Goal: Find specific page/section: Find specific page/section

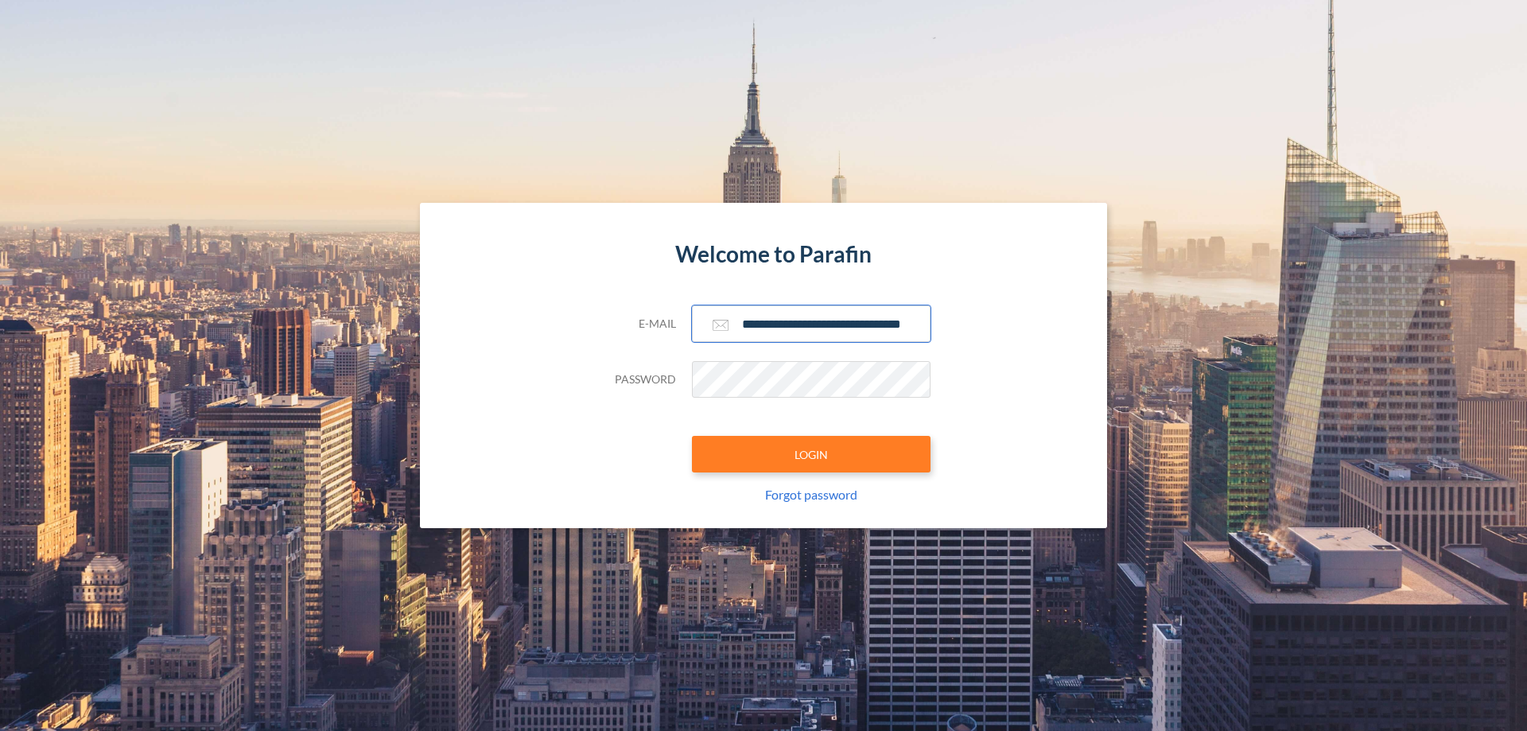
type input "**********"
click at [811, 454] on button "LOGIN" at bounding box center [811, 454] width 239 height 37
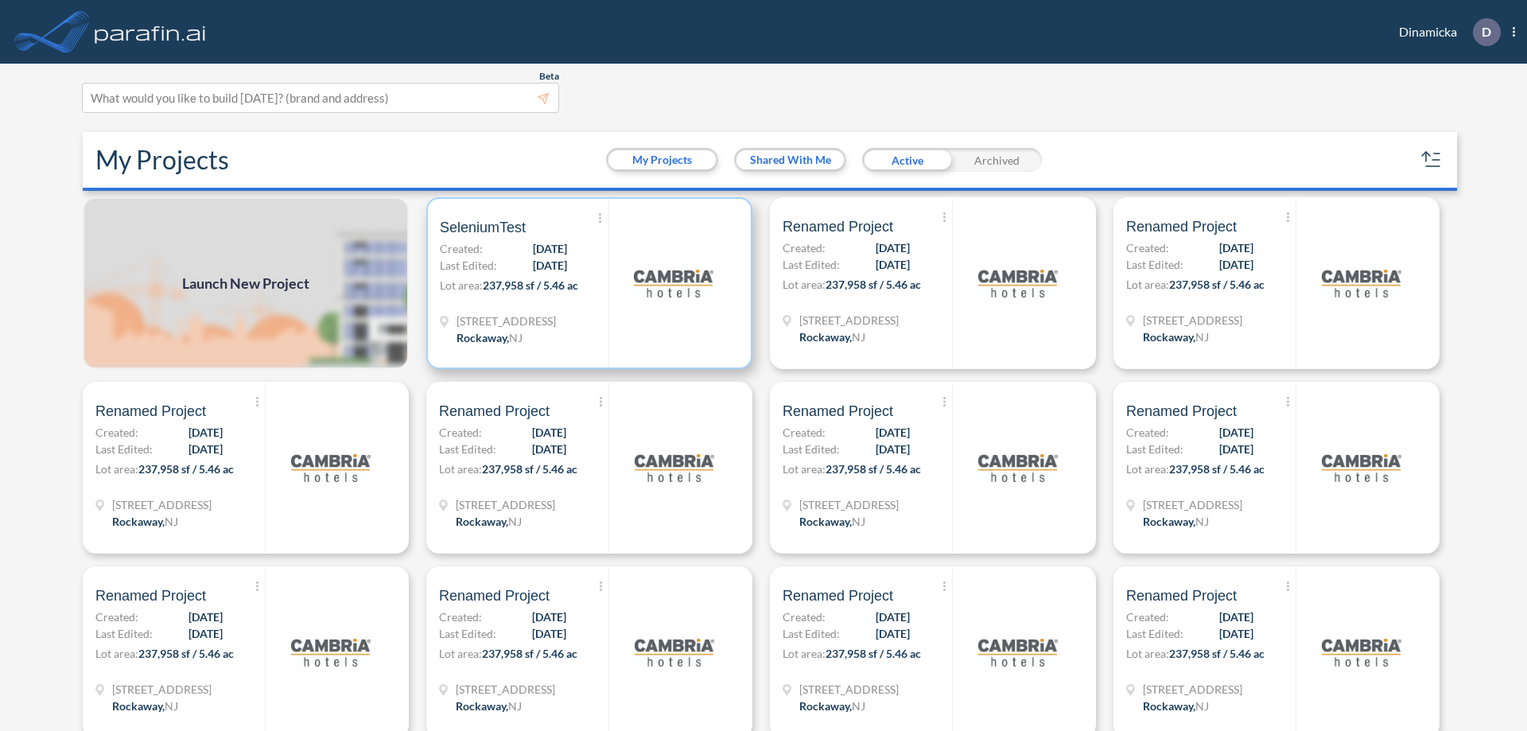
scroll to position [4, 0]
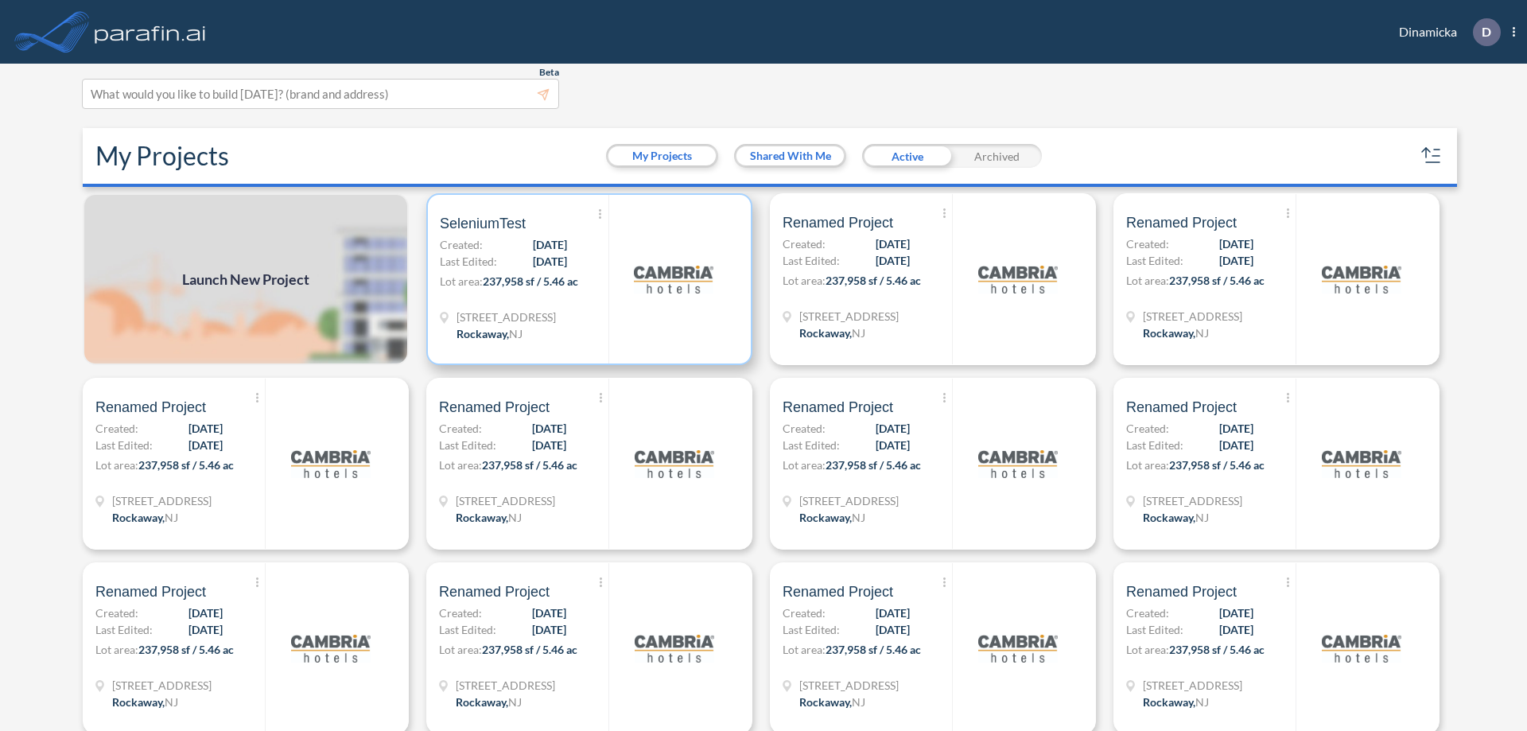
click at [586, 279] on p "Lot area: 237,958 sf / 5.46 ac" at bounding box center [524, 284] width 169 height 23
